Goal: Task Accomplishment & Management: Complete application form

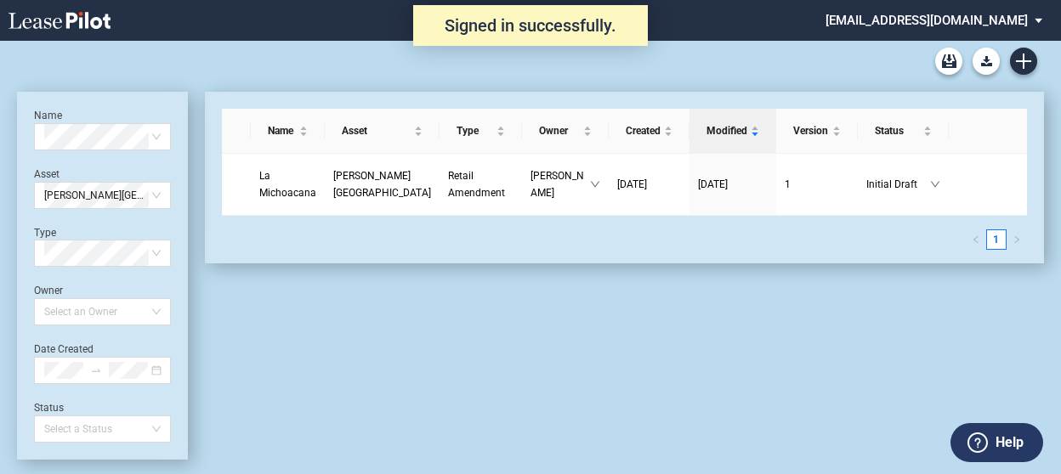
click at [58, 24] on icon at bounding box center [59, 20] width 102 height 17
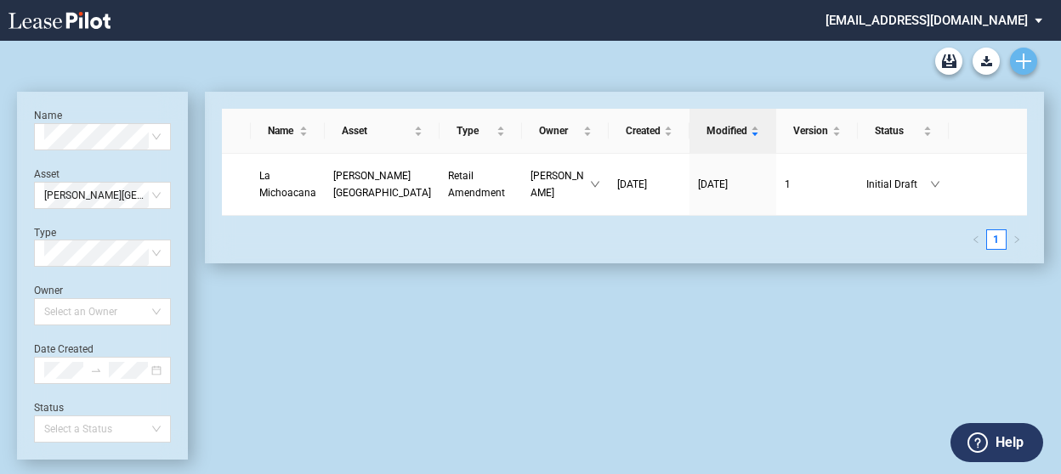
click at [1034, 64] on link "Create new document" at bounding box center [1023, 61] width 27 height 27
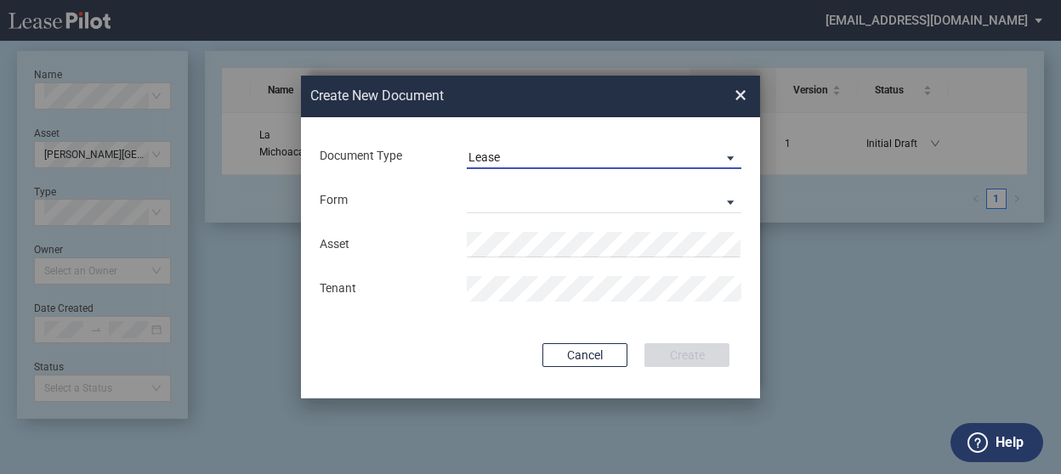
click at [600, 156] on span "Lease" at bounding box center [590, 158] width 244 height 17
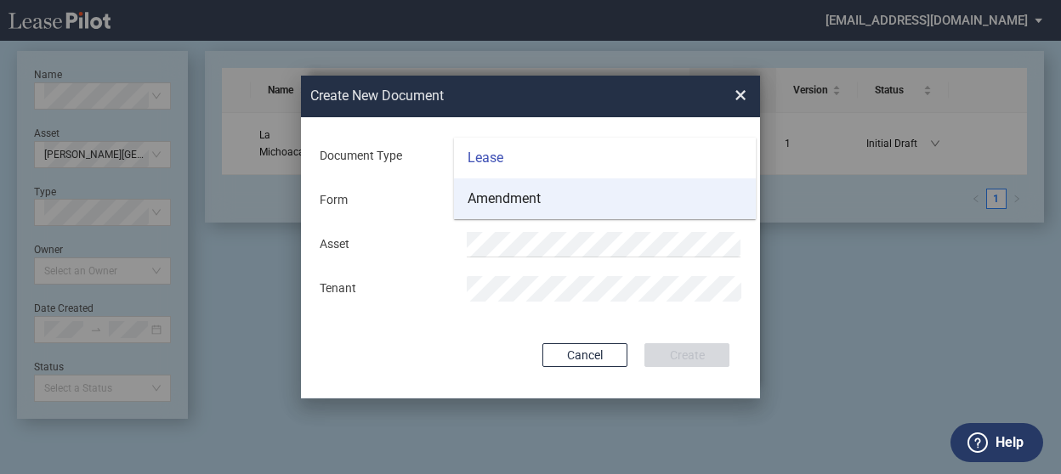
click at [578, 199] on md-option "Amendment" at bounding box center [605, 198] width 302 height 41
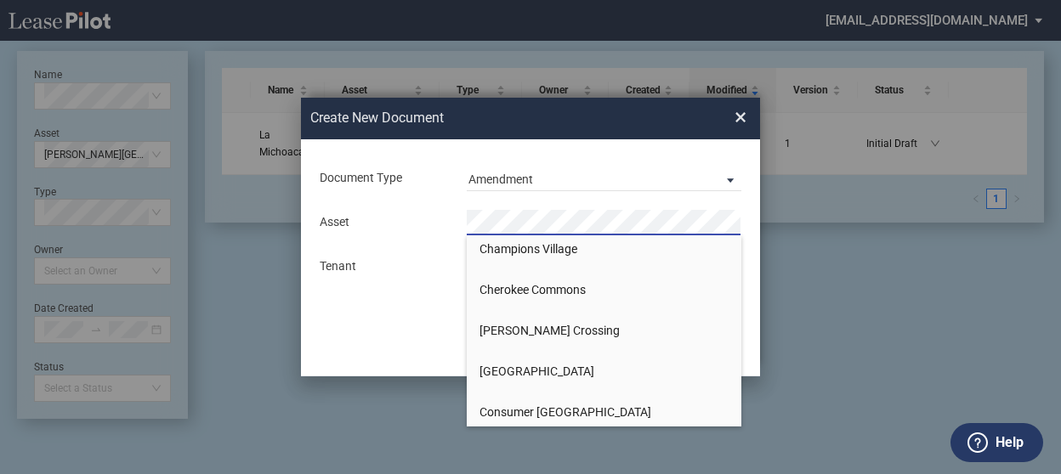
scroll to position [425, 0]
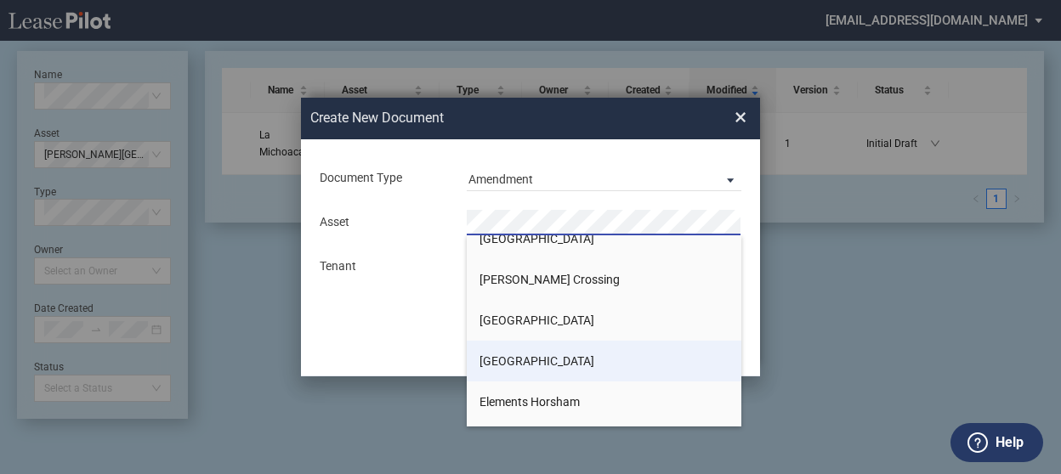
click at [496, 354] on span "[GEOGRAPHIC_DATA]" at bounding box center [536, 361] width 115 height 14
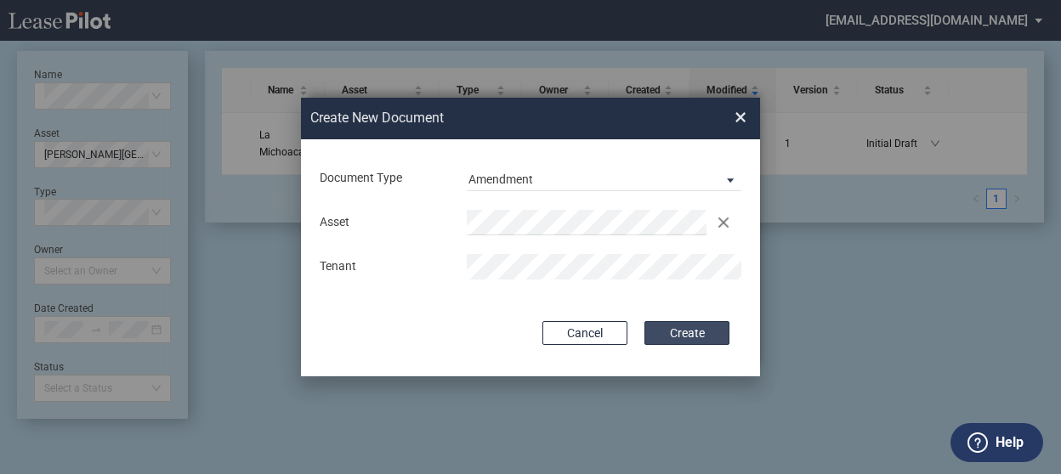
click at [692, 329] on button "Create" at bounding box center [686, 333] width 85 height 24
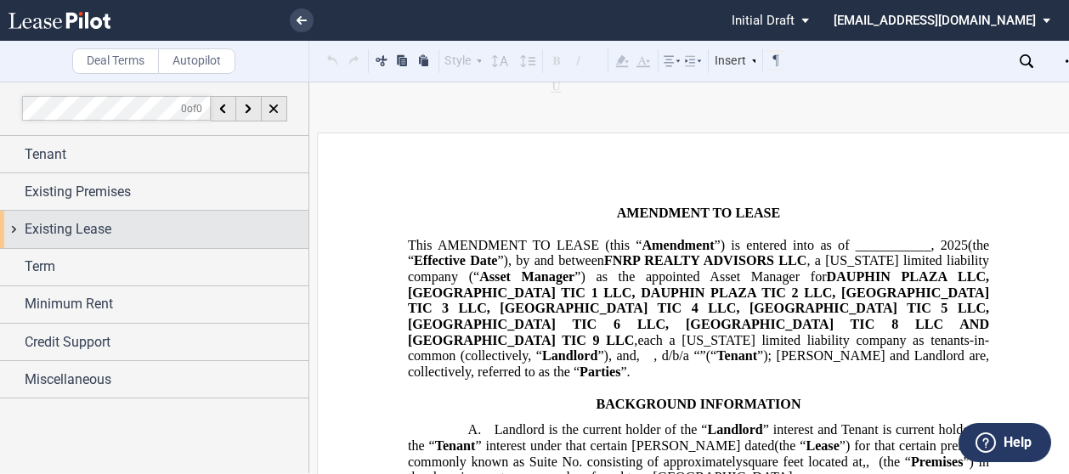
click at [71, 223] on span "Existing Lease" at bounding box center [68, 229] width 87 height 20
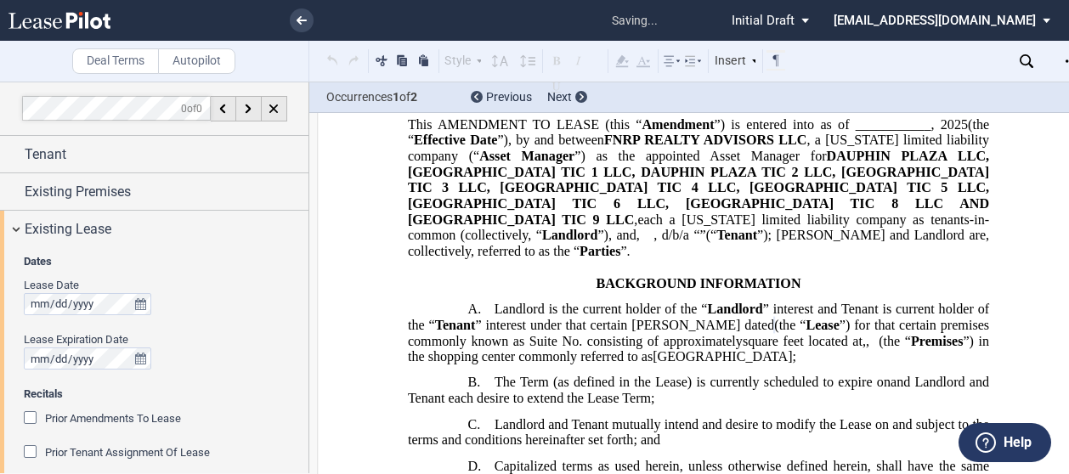
scroll to position [206, 0]
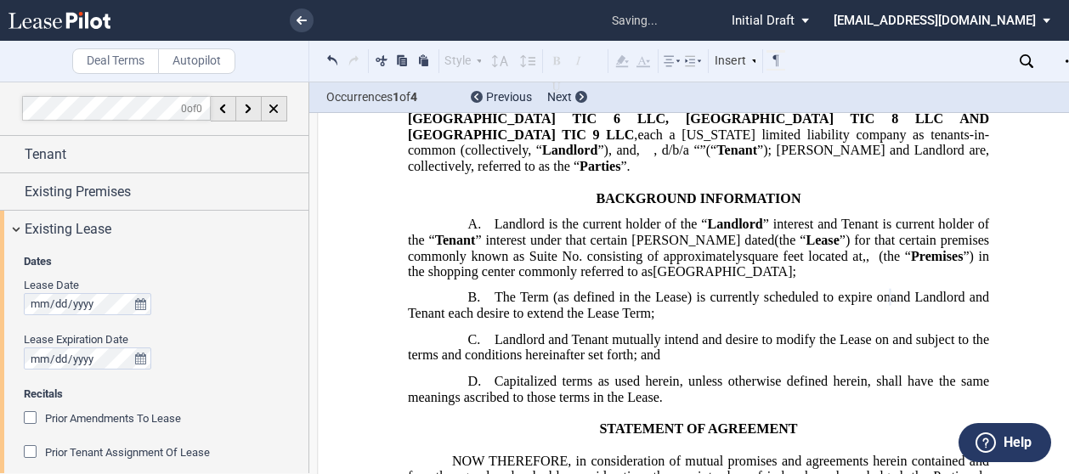
click at [205, 377] on div "Lease Date Lease Expiration Date" at bounding box center [161, 332] width 275 height 109
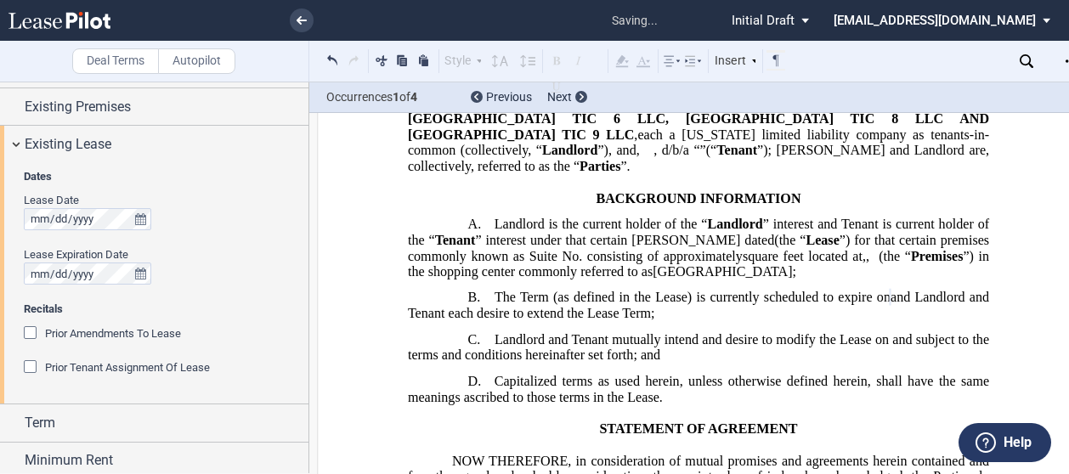
scroll to position [0, 0]
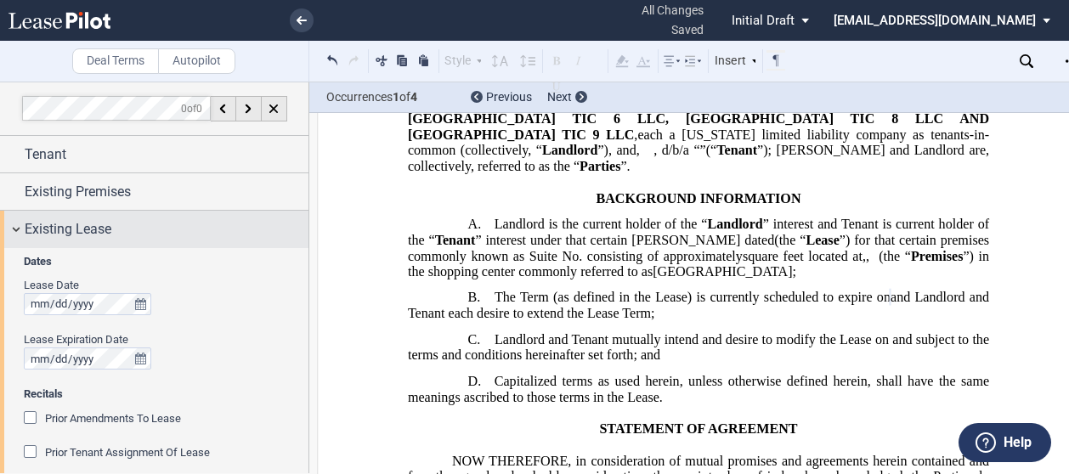
click at [14, 227] on div "Existing Lease" at bounding box center [154, 229] width 309 height 37
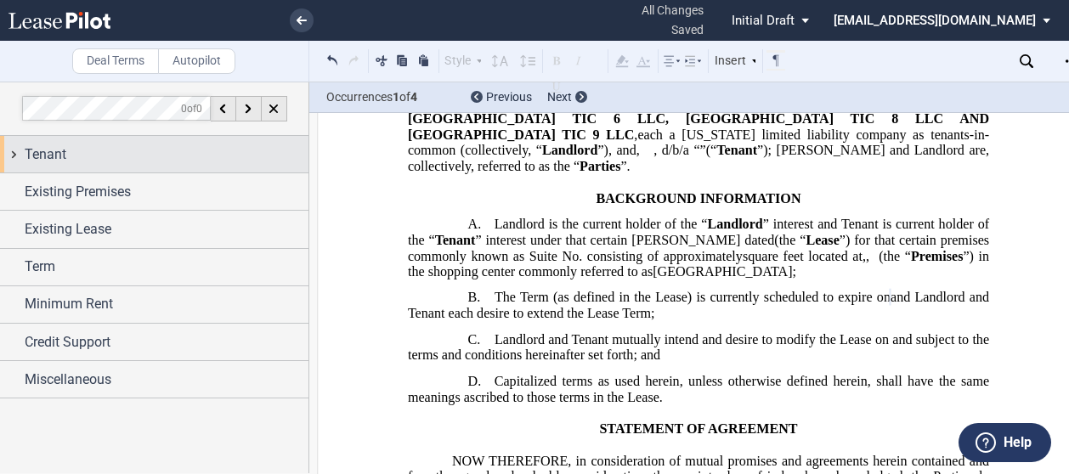
click at [20, 145] on div "Tenant" at bounding box center [154, 154] width 309 height 37
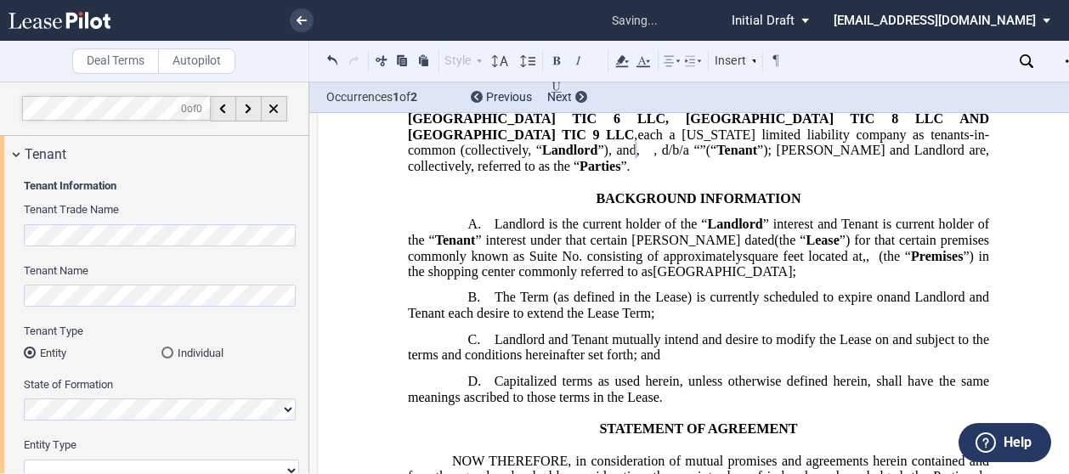
click at [163, 351] on div "Individual" at bounding box center [167, 353] width 12 height 12
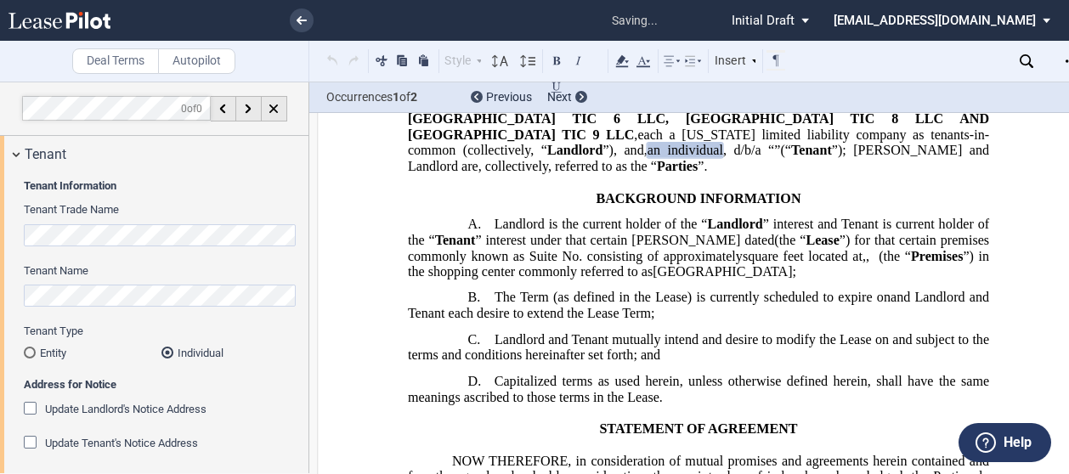
scroll to position [85, 0]
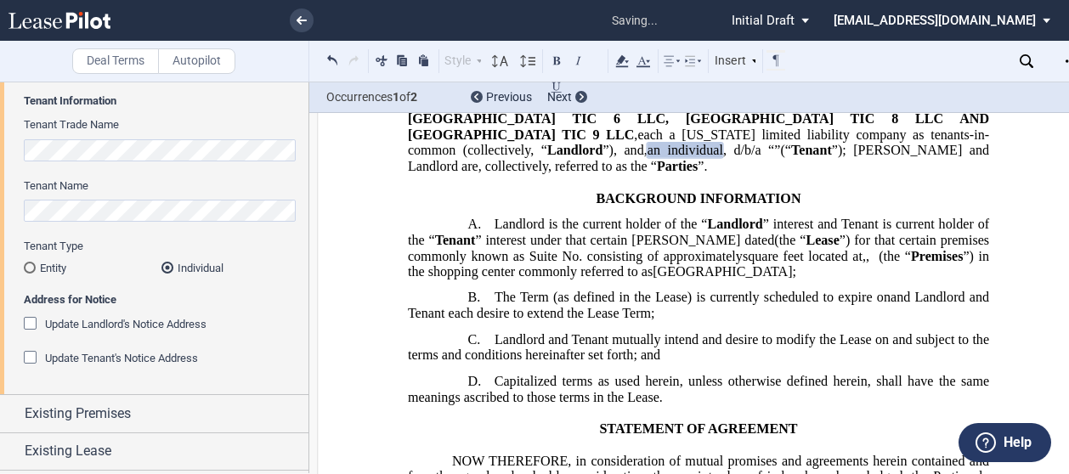
click at [29, 322] on div "Update Landlord's Notice Address" at bounding box center [32, 325] width 17 height 17
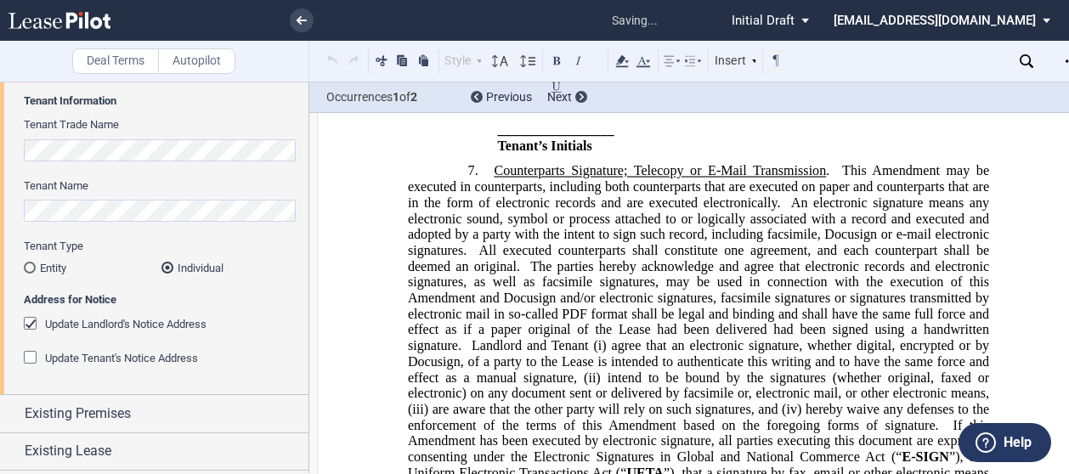
scroll to position [2182, 0]
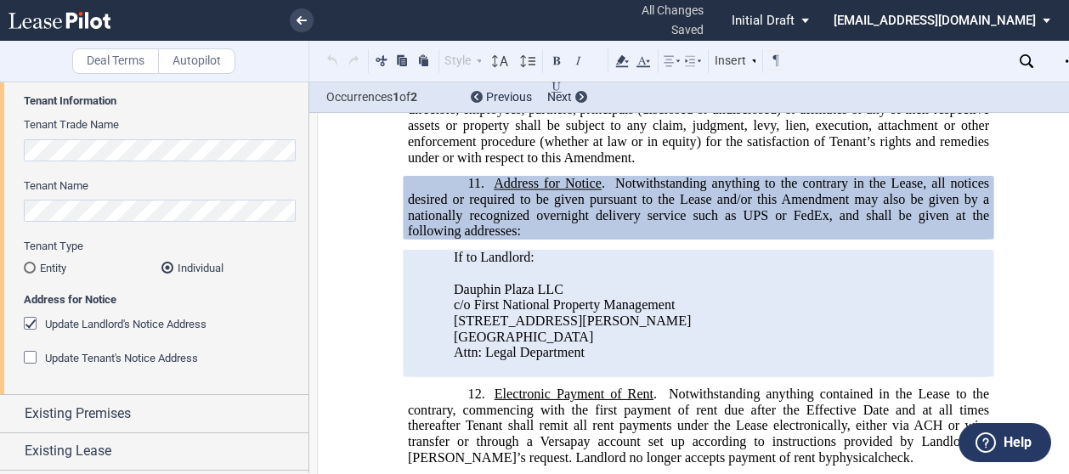
click at [34, 358] on div "Update Tenant's Notice Address" at bounding box center [32, 359] width 17 height 17
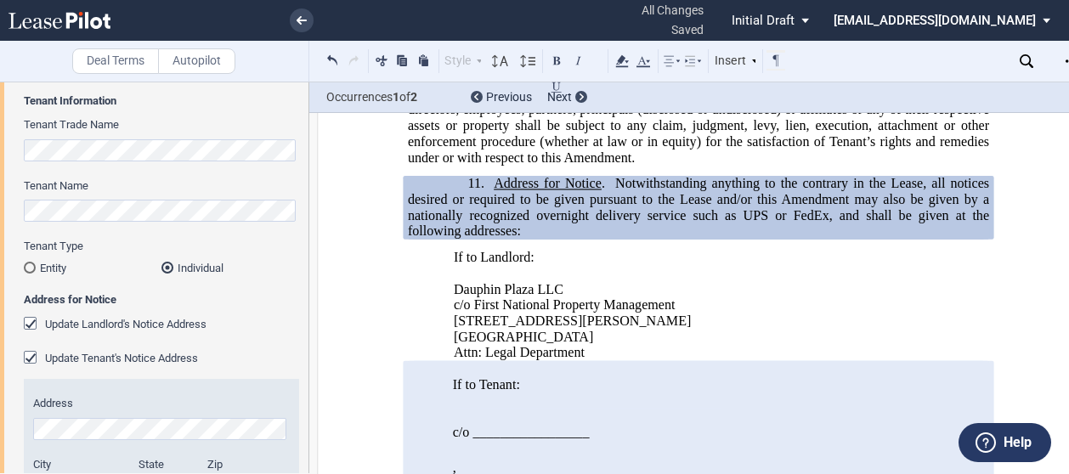
scroll to position [0, 0]
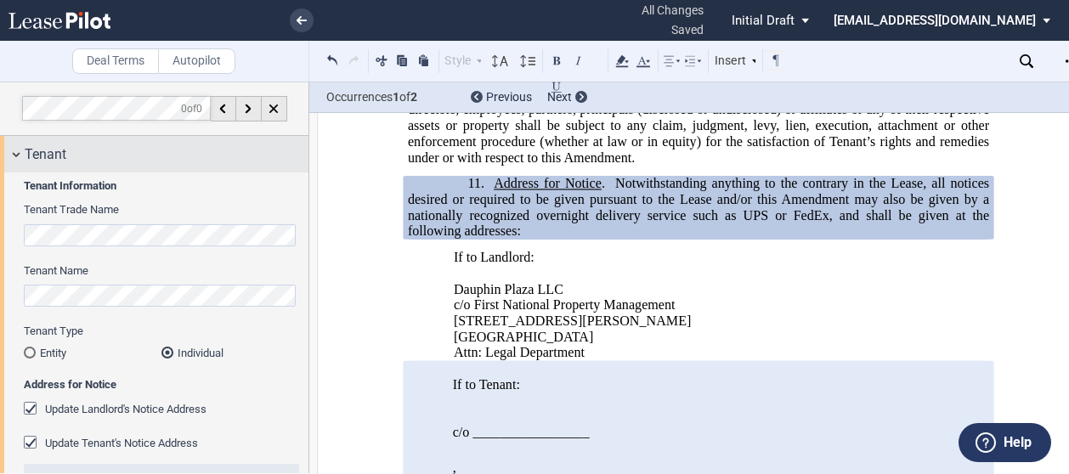
click at [22, 158] on div "Tenant" at bounding box center [154, 154] width 309 height 37
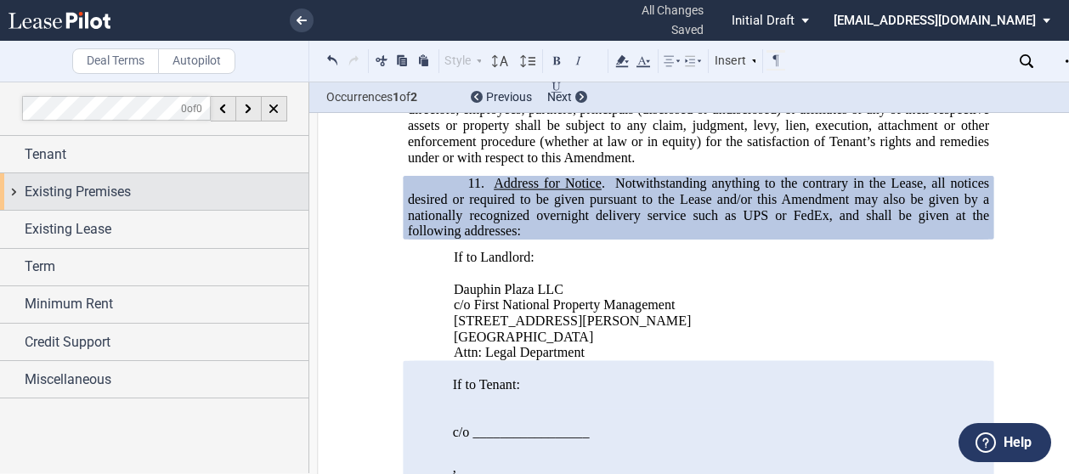
click at [19, 187] on div "Existing Premises" at bounding box center [154, 191] width 309 height 37
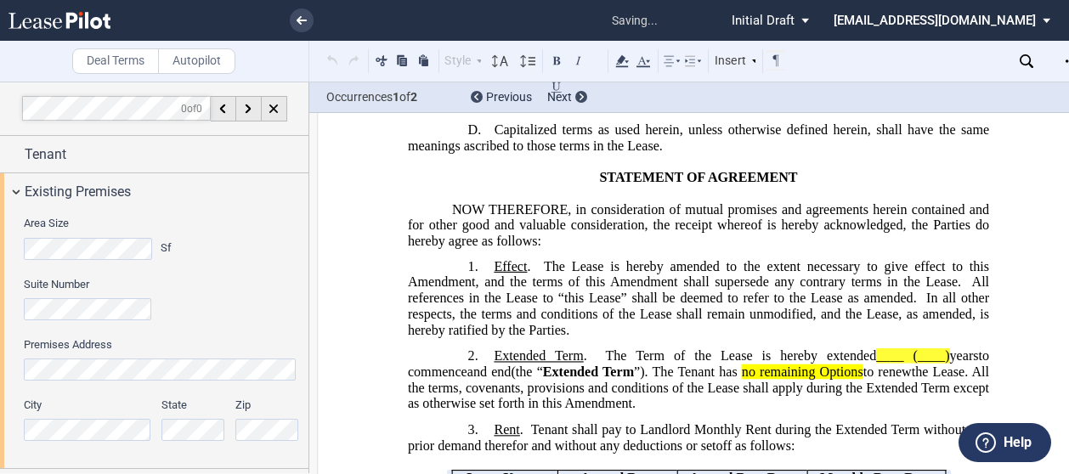
scroll to position [239, 0]
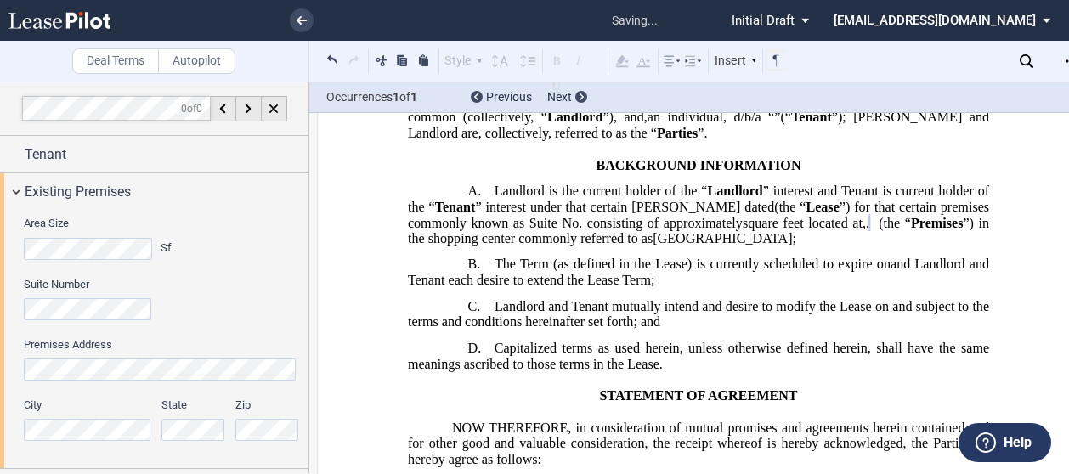
click at [14, 281] on div "Area Size Sf Suite Number Premises Address City State Zip" at bounding box center [154, 339] width 309 height 258
click at [256, 286] on label "Suite Number" at bounding box center [161, 284] width 275 height 15
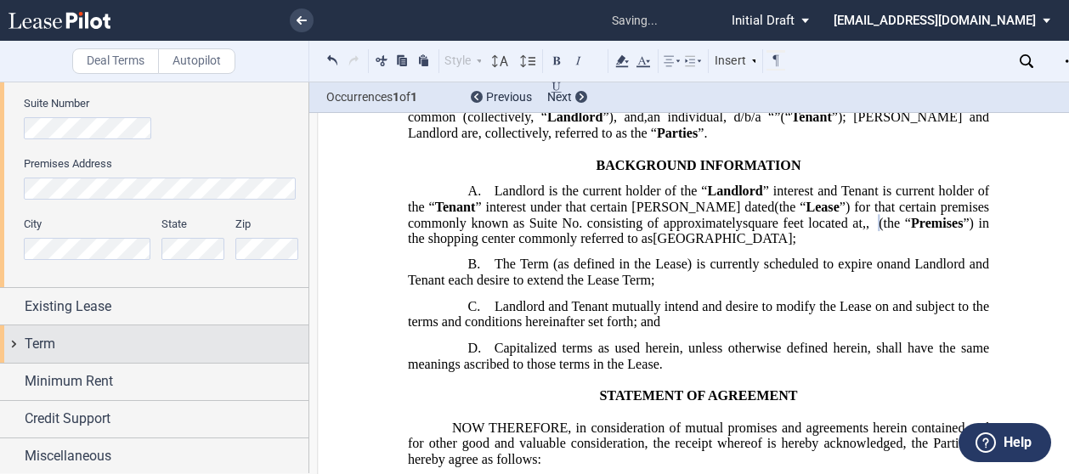
scroll to position [11, 0]
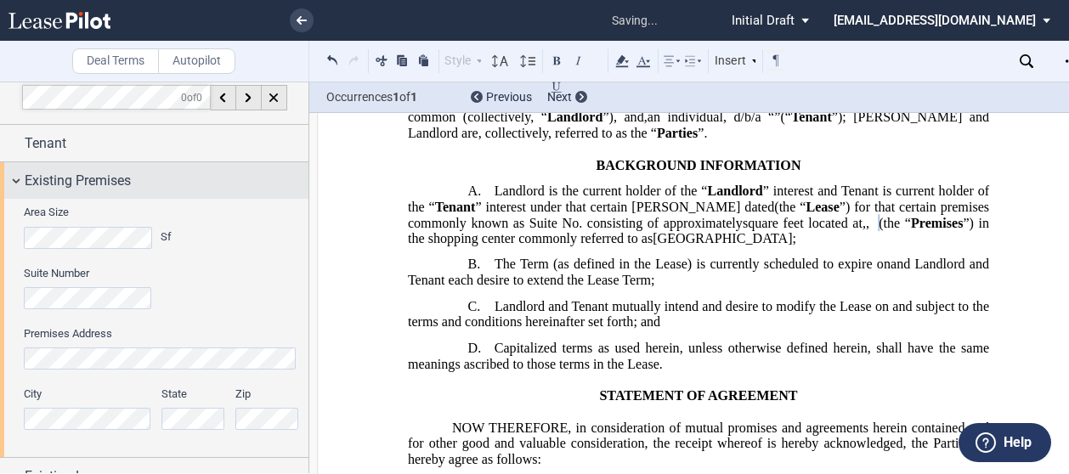
click at [18, 182] on div "Existing Premises" at bounding box center [154, 180] width 309 height 37
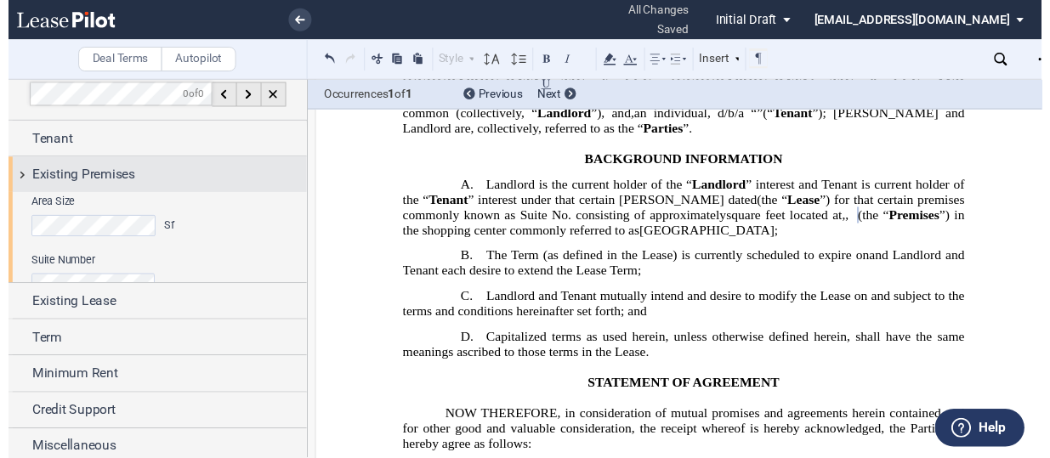
scroll to position [0, 0]
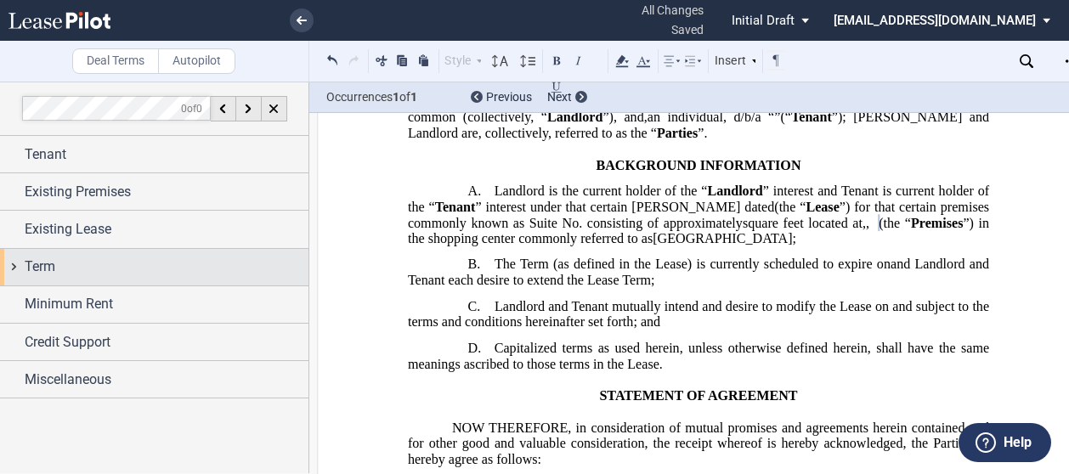
click at [20, 261] on div "Term" at bounding box center [154, 267] width 309 height 37
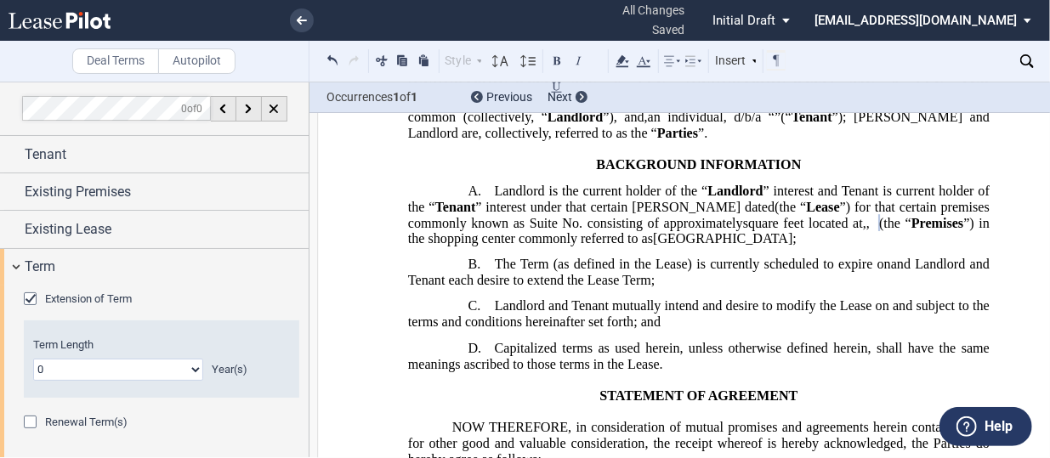
click at [172, 371] on select "0 1 2 3 4 5 6 7 8 9 10 11 12 13 14 15 16 17 18 19 20" at bounding box center [118, 370] width 170 height 22
select select "number:10"
click at [33, 359] on select "0 1 2 3 4 5 6 7 8 9 10 11 12 13 14 15 16 17 18 19 20" at bounding box center [118, 370] width 170 height 22
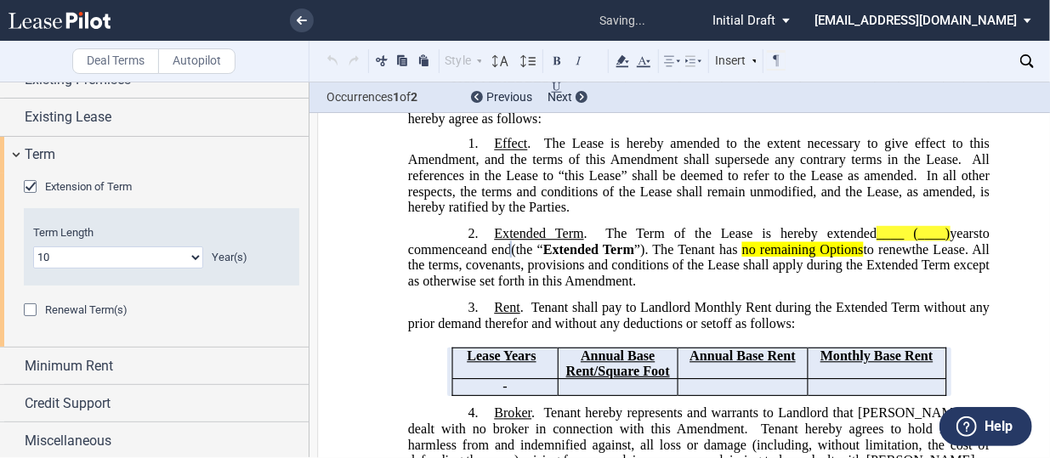
scroll to position [637, 0]
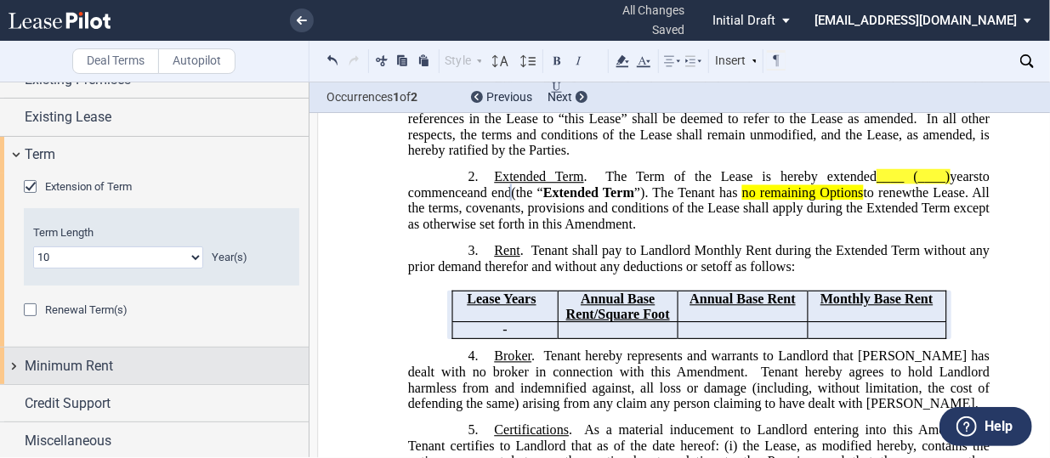
click at [110, 368] on span "Minimum Rent" at bounding box center [69, 366] width 88 height 20
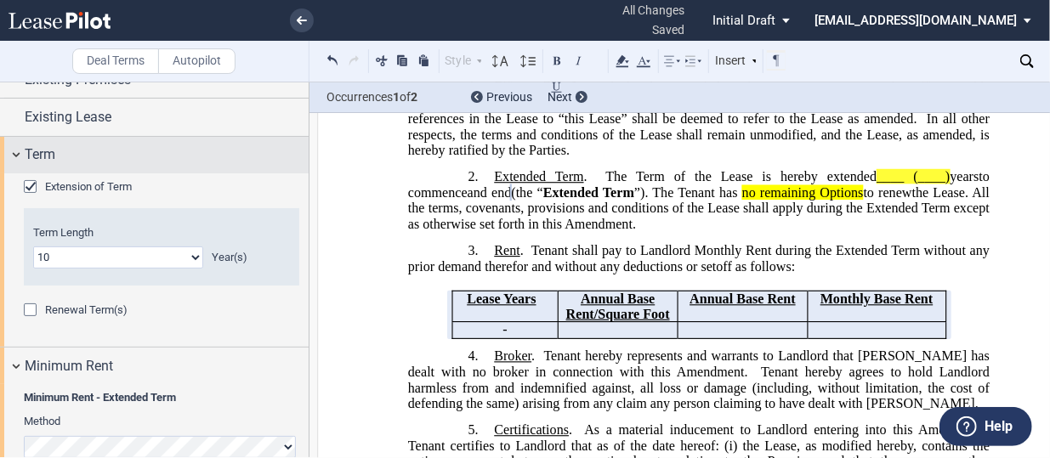
click at [16, 152] on div "Term" at bounding box center [154, 155] width 309 height 37
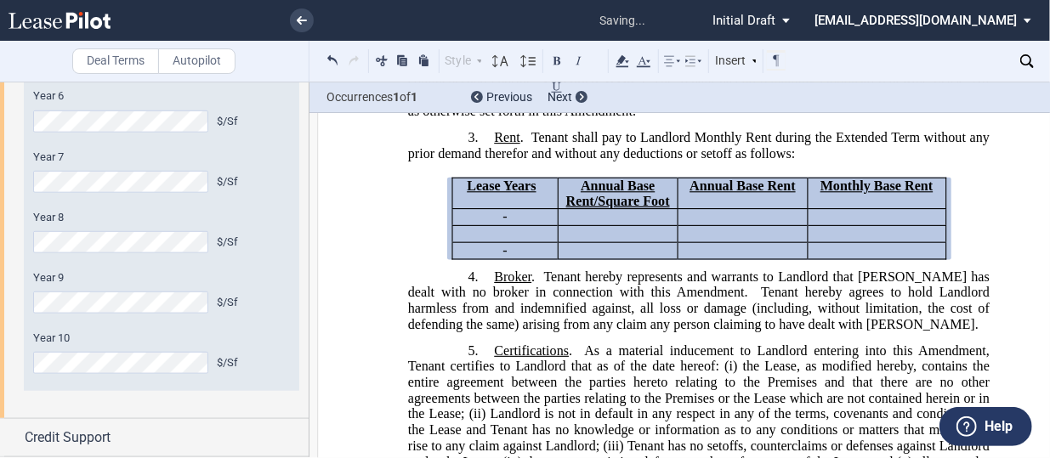
scroll to position [657, 0]
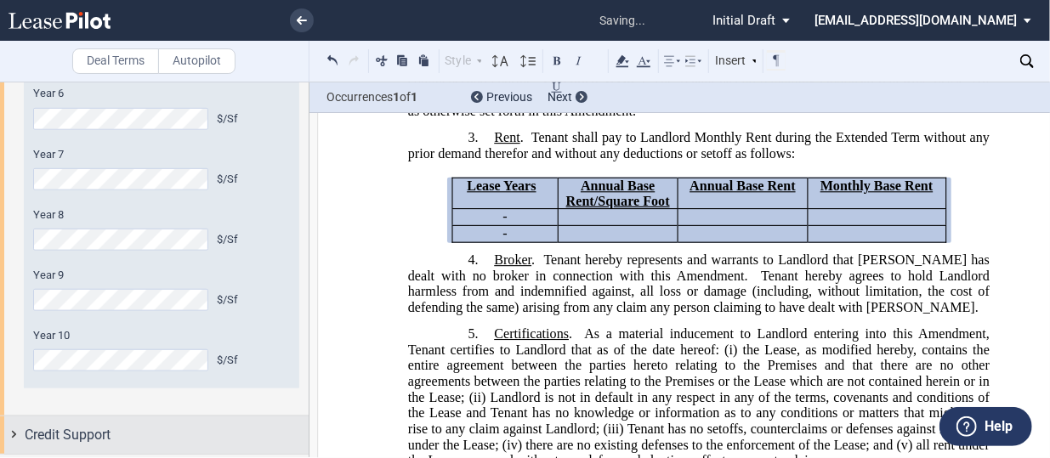
click at [185, 425] on div "Credit Support" at bounding box center [167, 435] width 284 height 20
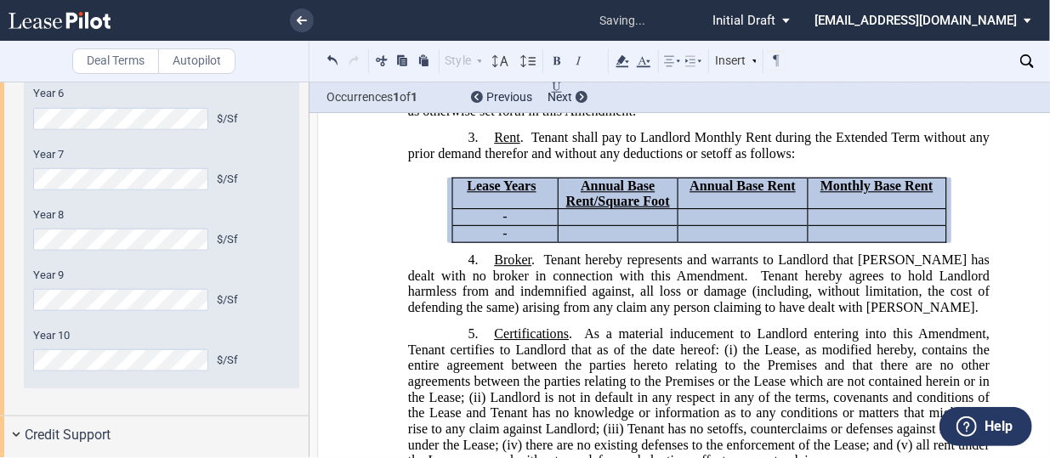
scroll to position [773, 0]
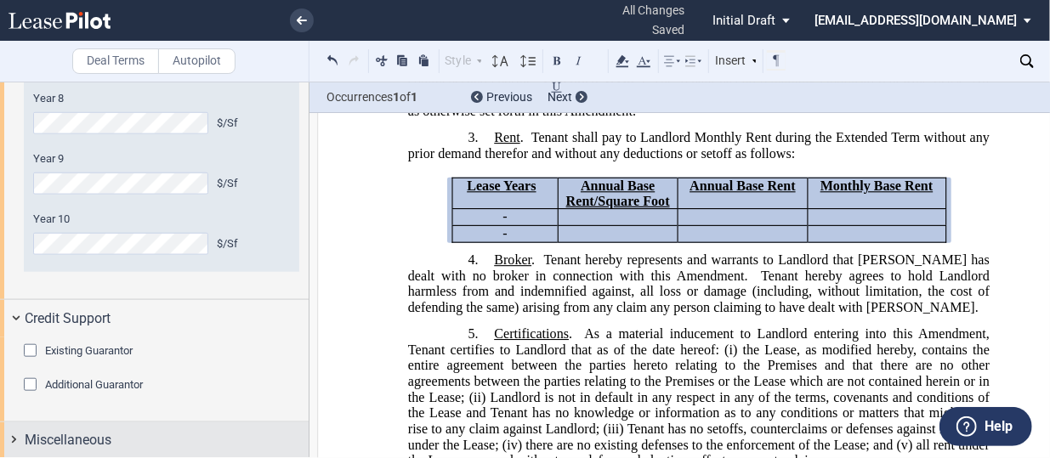
click at [60, 430] on span "Miscellaneous" at bounding box center [68, 440] width 87 height 20
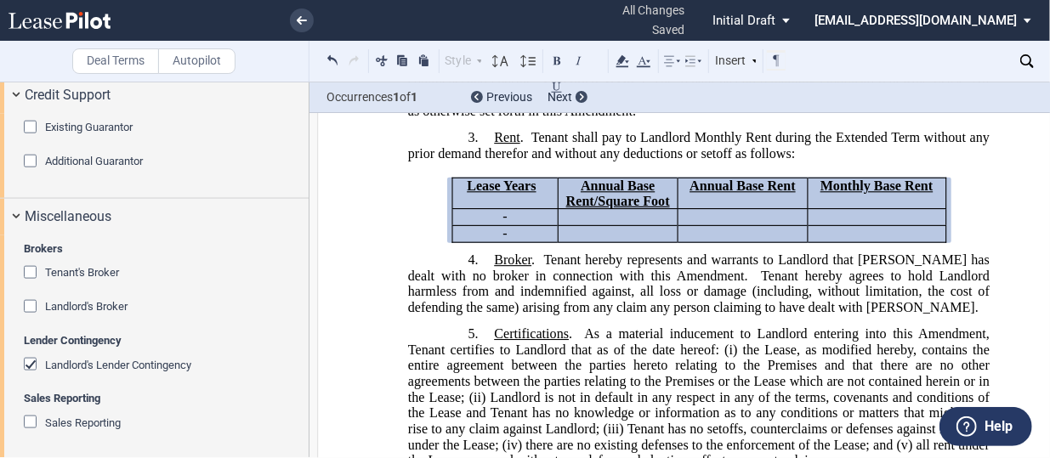
drag, startPoint x: 302, startPoint y: 394, endPoint x: 304, endPoint y: 443, distance: 48.5
click at [304, 443] on div "Brokers Tenant's Broker Name Landlord's Broker Name Lender Contingency Landlord…" at bounding box center [154, 347] width 309 height 224
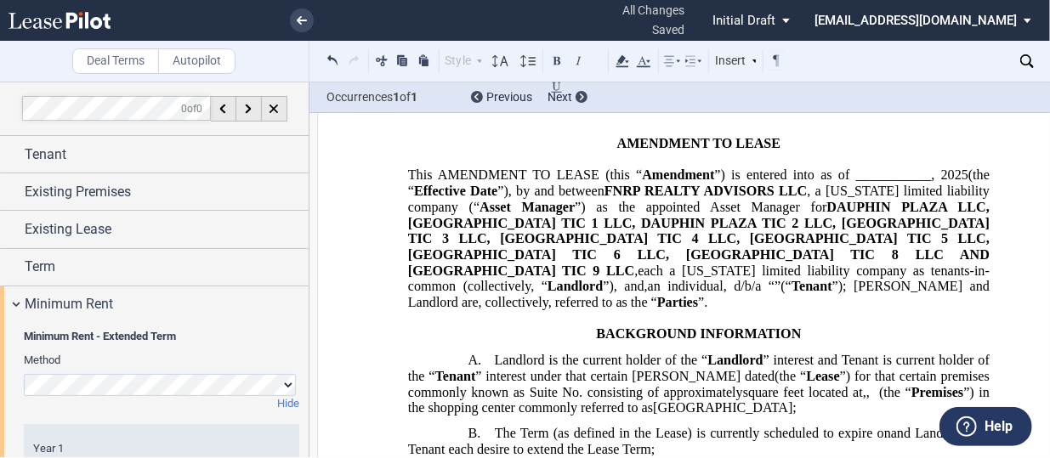
scroll to position [0, 0]
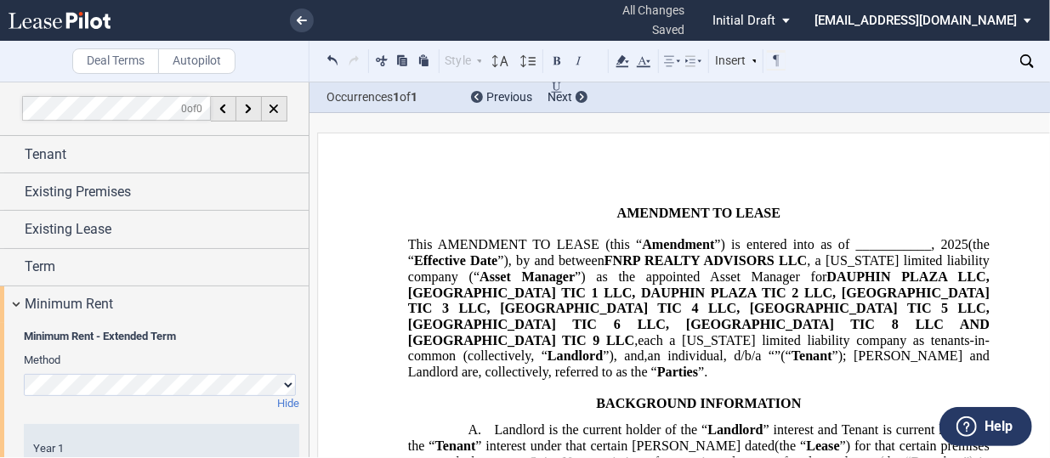
drag, startPoint x: 949, startPoint y: 139, endPoint x: 965, endPoint y: 193, distance: 55.7
click at [965, 193] on p at bounding box center [698, 198] width 581 height 16
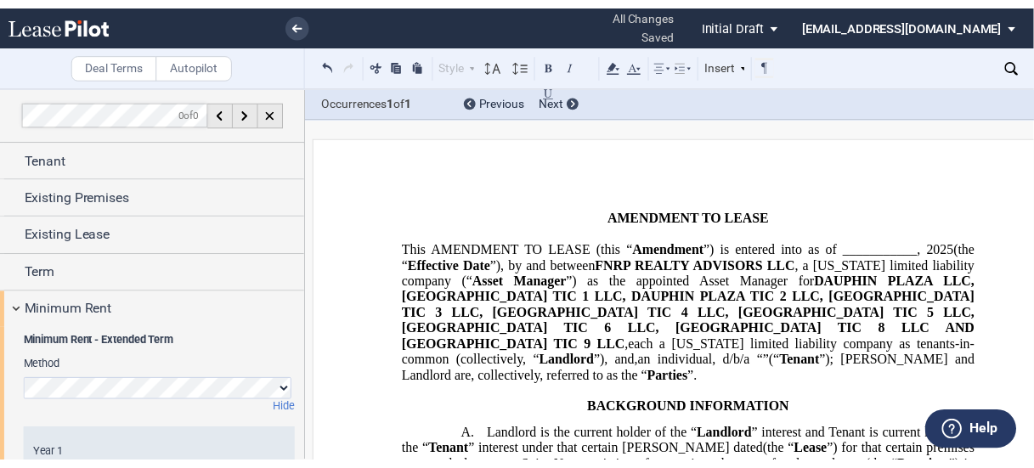
scroll to position [170, 0]
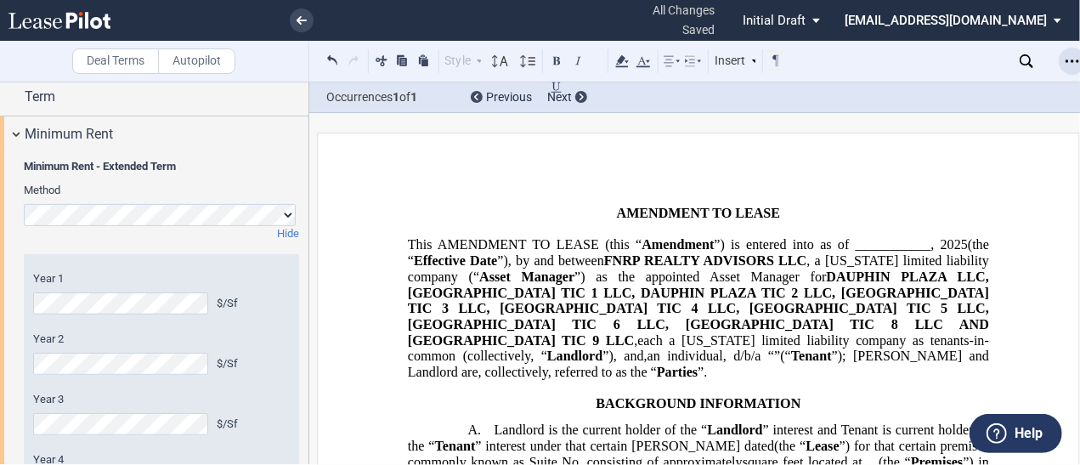
click at [1068, 58] on icon "Open Lease options menu" at bounding box center [1073, 61] width 14 height 14
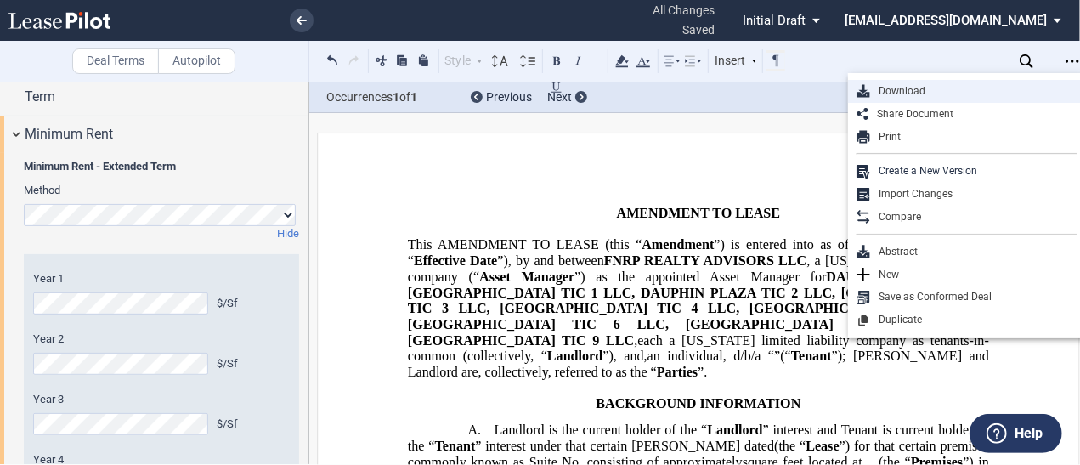
click at [918, 88] on div "Download" at bounding box center [973, 91] width 207 height 14
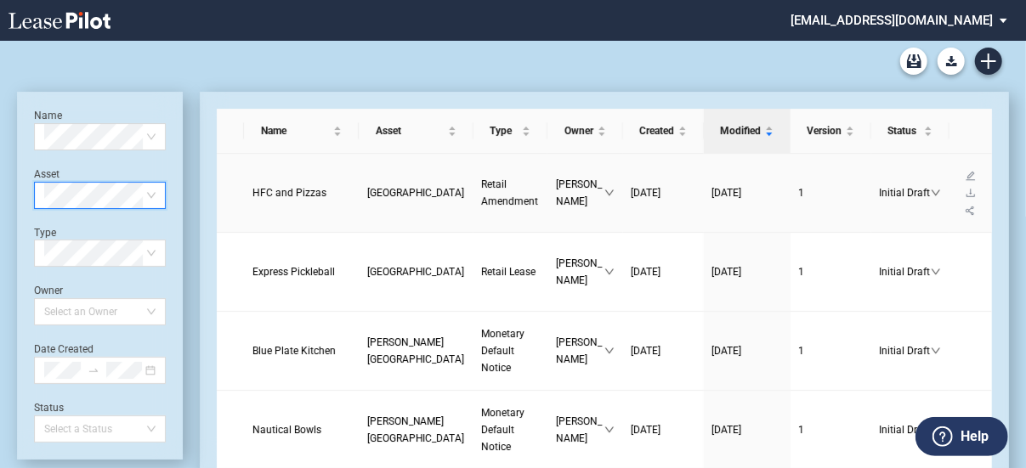
click at [367, 187] on span "[GEOGRAPHIC_DATA]" at bounding box center [416, 193] width 98 height 12
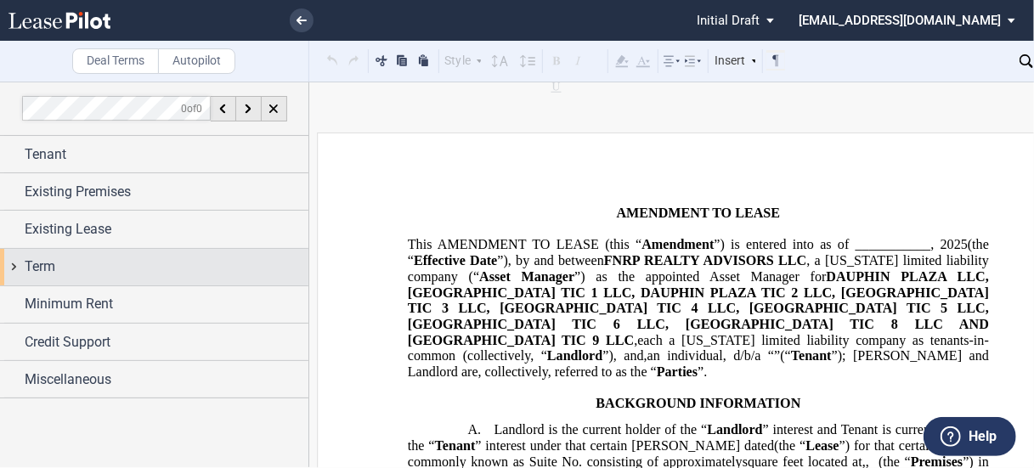
click at [42, 255] on div "Term" at bounding box center [154, 267] width 309 height 37
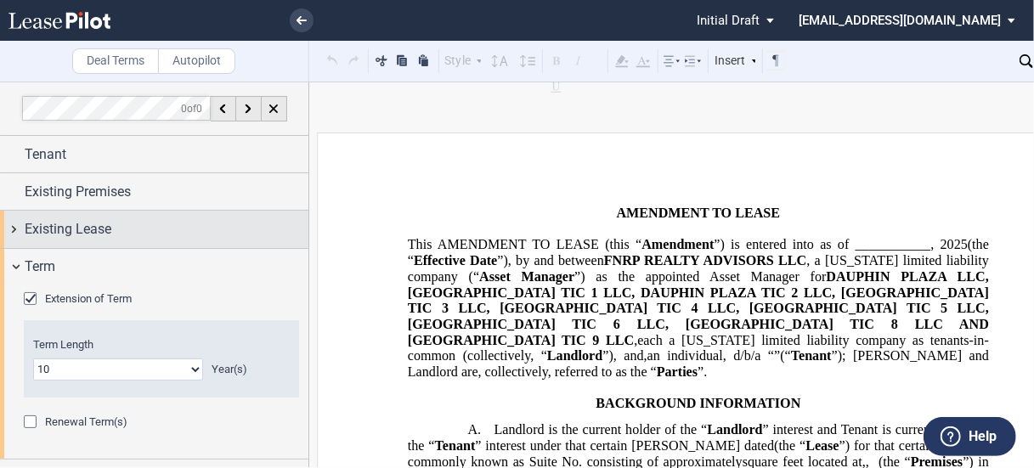
click at [66, 219] on span "Existing Lease" at bounding box center [68, 229] width 87 height 20
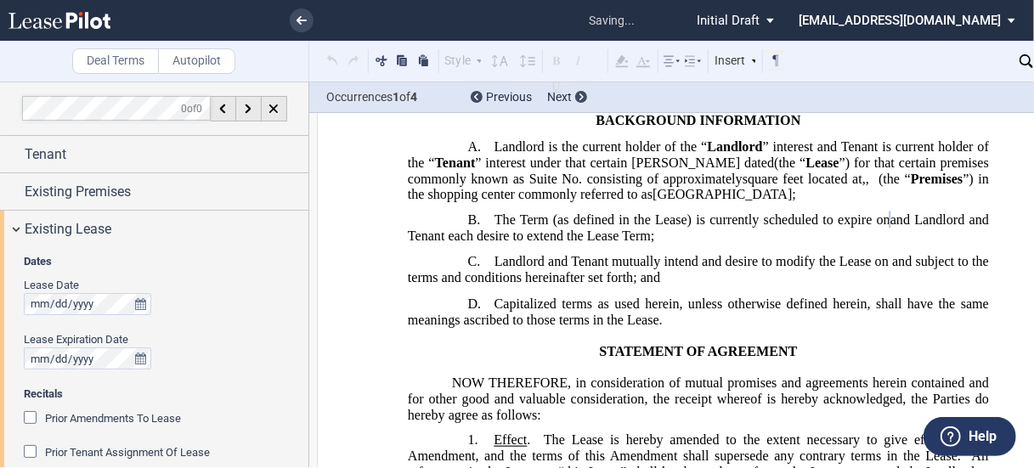
scroll to position [300, 0]
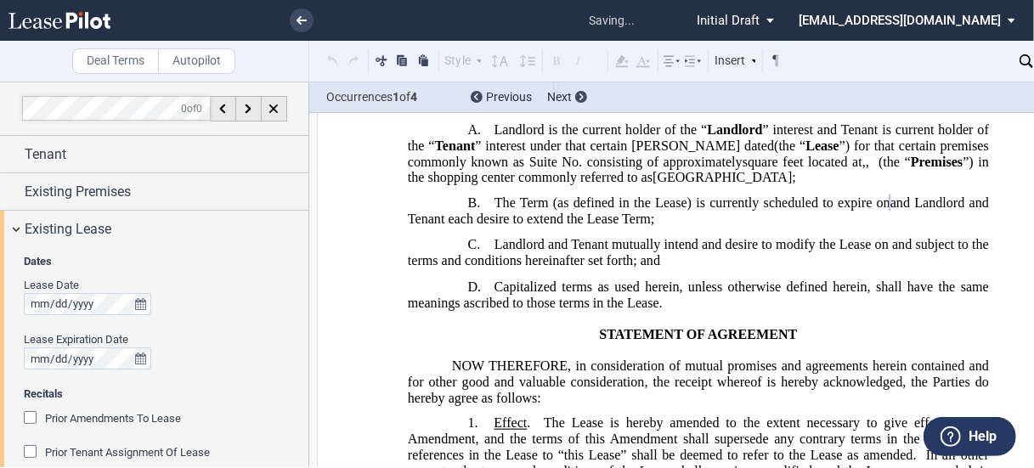
click at [190, 327] on div "Lease Date Lease Expiration Date" at bounding box center [161, 332] width 275 height 109
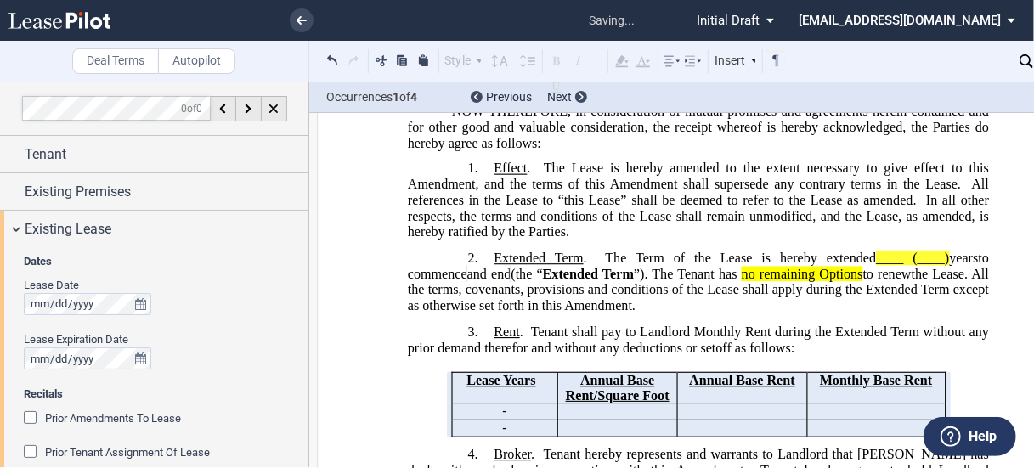
scroll to position [640, 0]
